Goal: Transaction & Acquisition: Purchase product/service

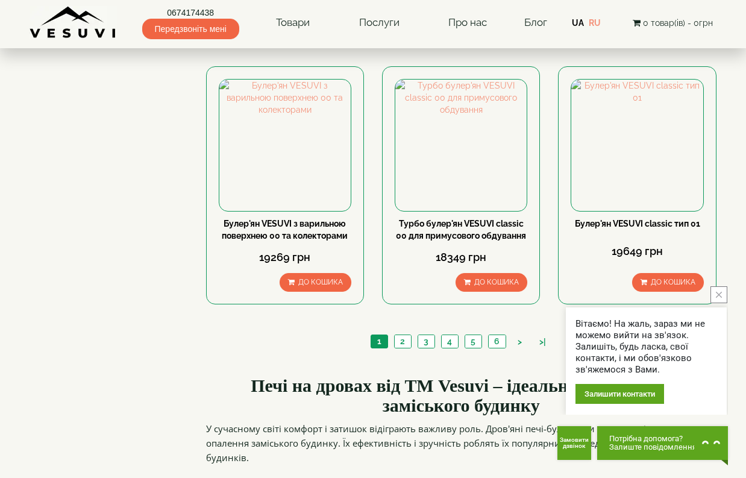
scroll to position [1386, 0]
click at [402, 334] on link "2" at bounding box center [402, 340] width 17 height 13
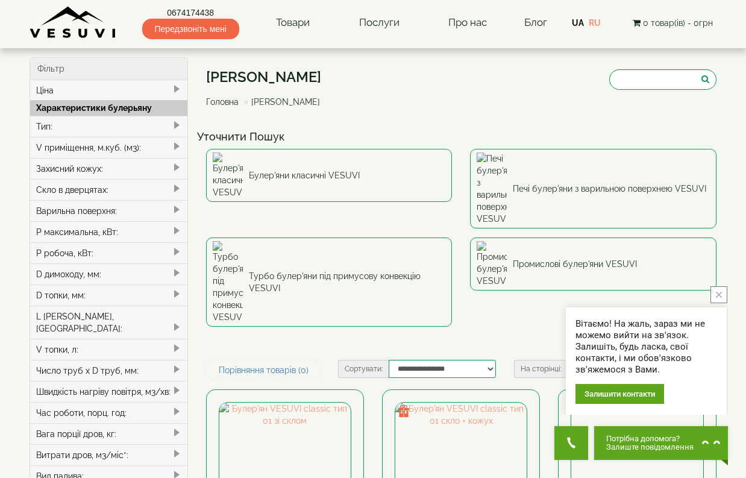
click at [173, 123] on span at bounding box center [177, 125] width 10 height 10
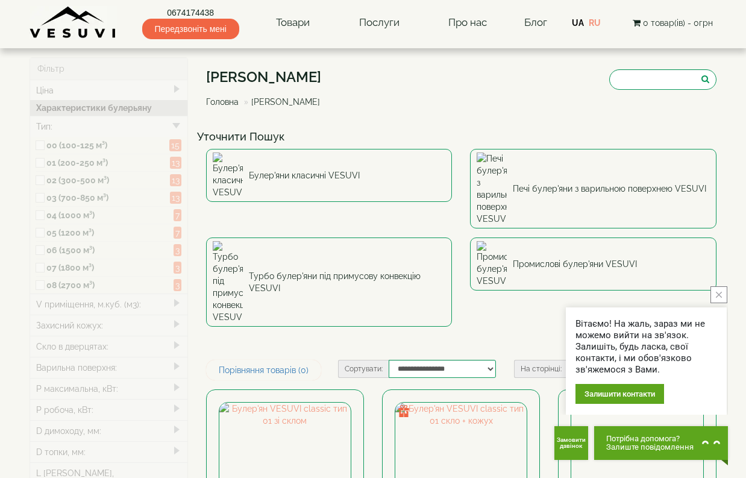
type input "*****"
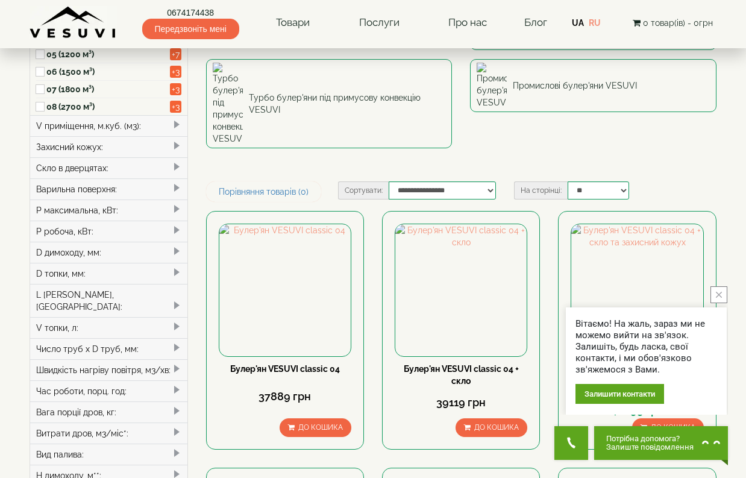
scroll to position [181, 0]
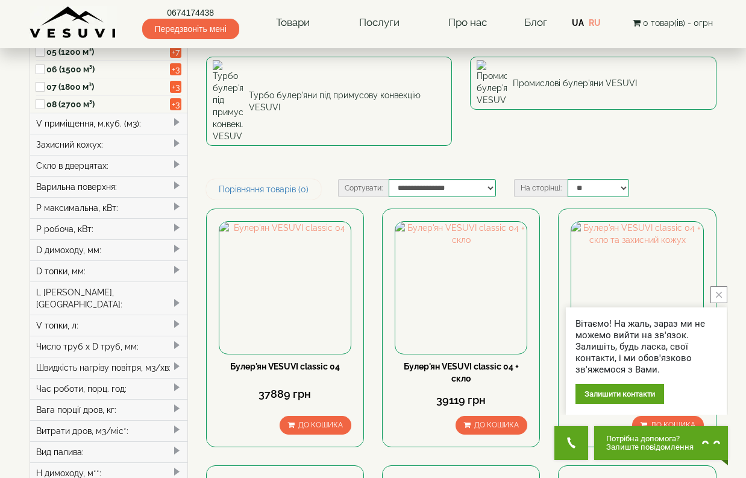
click at [717, 290] on button "close button" at bounding box center [718, 294] width 17 height 17
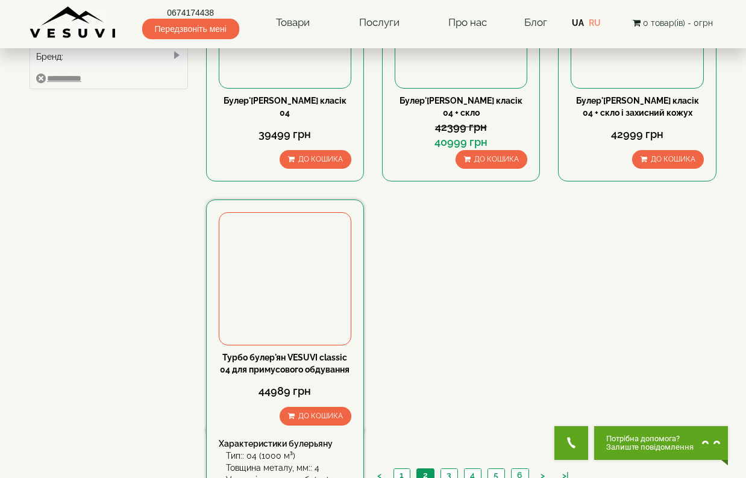
scroll to position [723, 0]
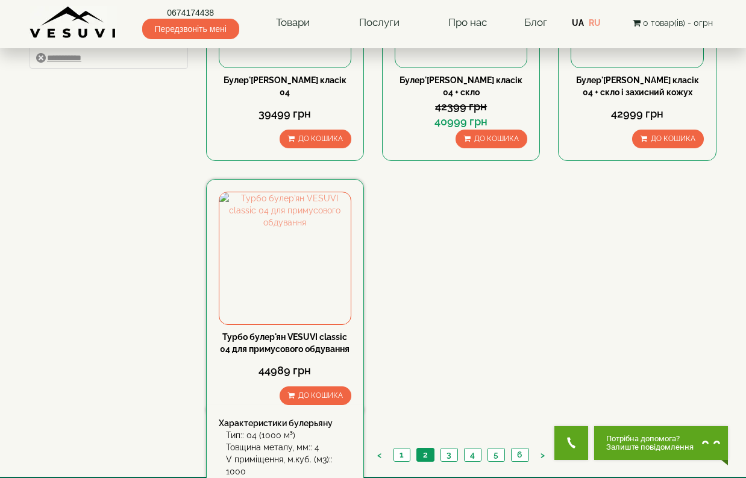
click at [279, 332] on link "Турбо булер'ян VESUVI classic 04 для примусового обдування" at bounding box center [285, 343] width 130 height 22
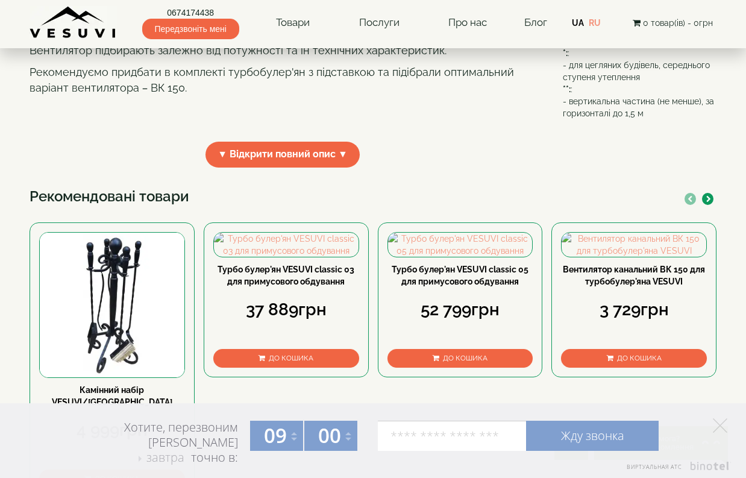
scroll to position [422, 0]
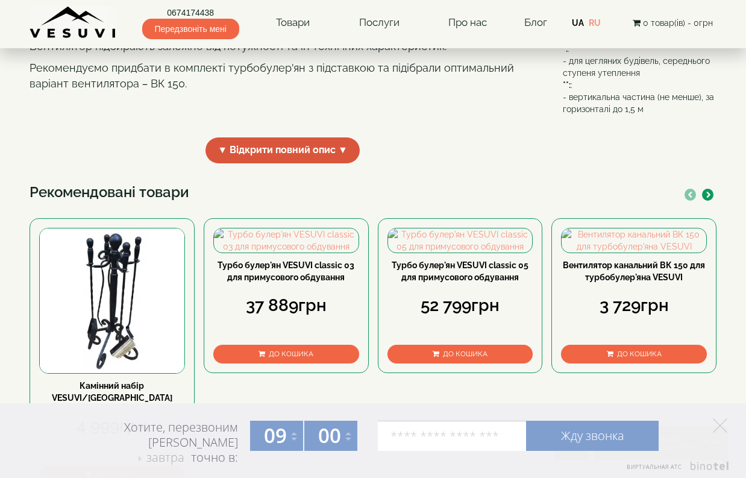
click at [306, 163] on span "▼ Відкрити повний опис ▼" at bounding box center [282, 150] width 154 height 26
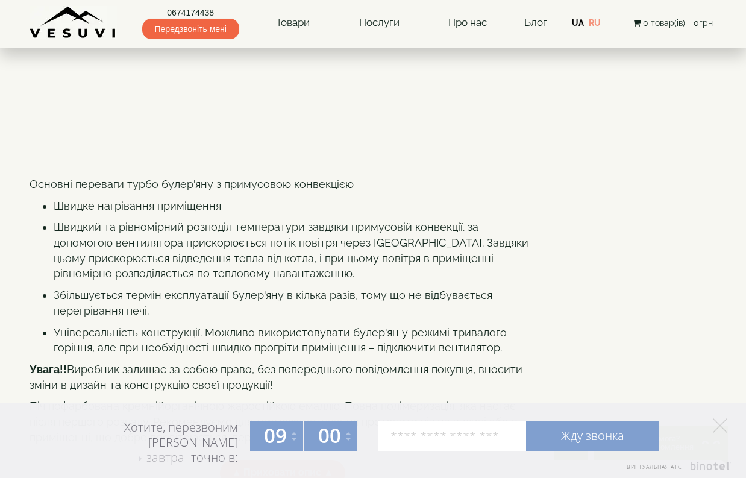
scroll to position [482, 0]
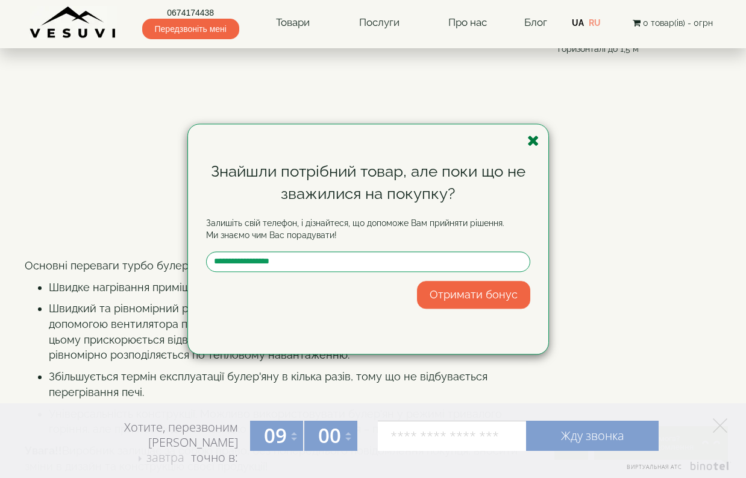
click at [534, 139] on icon "button" at bounding box center [533, 140] width 12 height 15
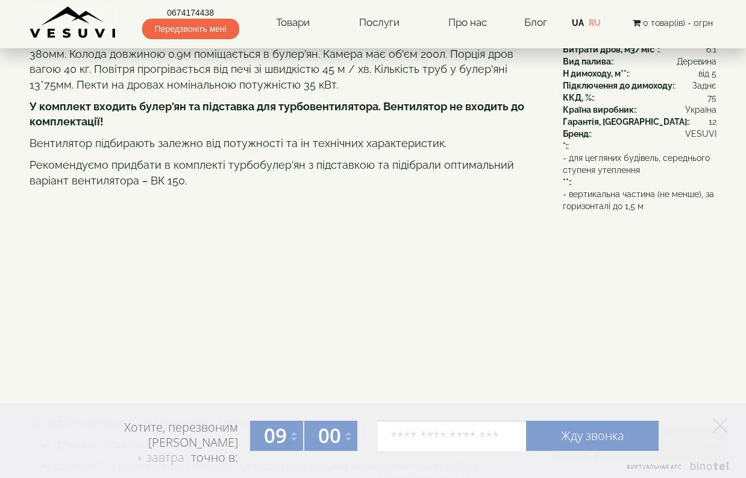
scroll to position [127, 0]
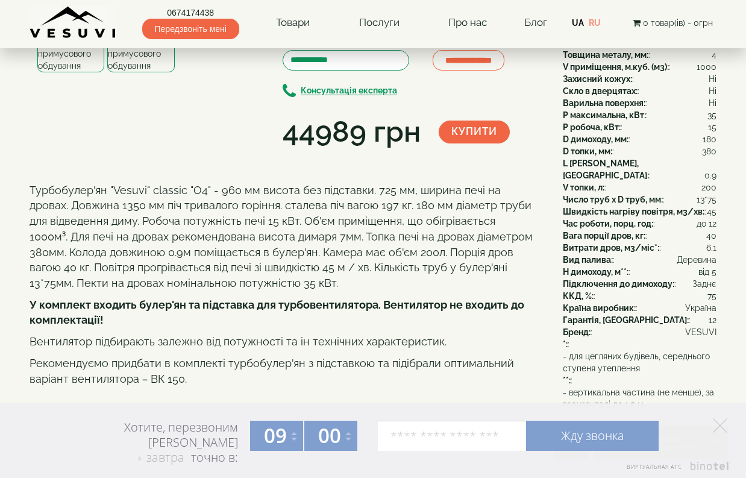
click at [127, 72] on img at bounding box center [140, 35] width 67 height 73
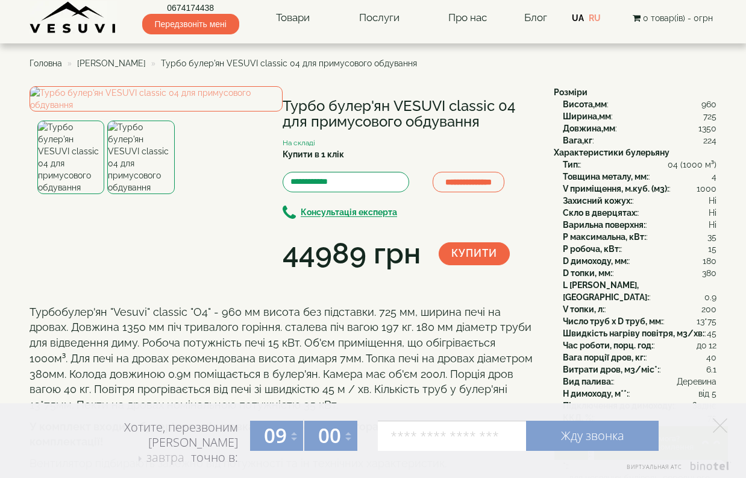
scroll to position [0, 0]
